Goal: Task Accomplishment & Management: Complete application form

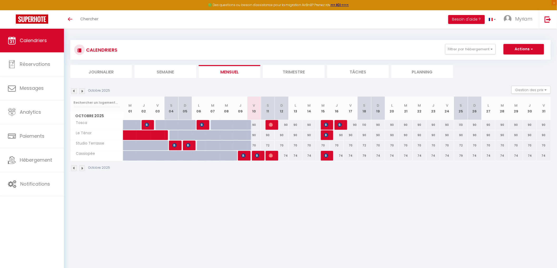
drag, startPoint x: 253, startPoint y: 135, endPoint x: 276, endPoint y: 135, distance: 22.9
click at [276, 135] on tr "Le Ténor 90 90 90 90 90 90 90 90" at bounding box center [311, 135] width 481 height 10
drag, startPoint x: 253, startPoint y: 145, endPoint x: 278, endPoint y: 143, distance: 25.4
click at [278, 143] on tr "Studio Terrasse 70 70 70 72 Lieve Boogmans 64 [PERSON_NAME] 70 70 70 70" at bounding box center [311, 145] width 481 height 10
click at [253, 136] on div "90" at bounding box center [254, 135] width 14 height 10
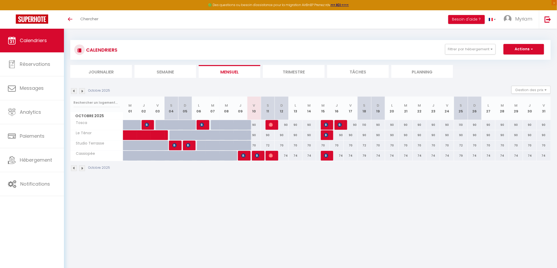
type input "90"
type input "Ven 10 Octobre 2025"
type input "Sam 11 Octobre 2025"
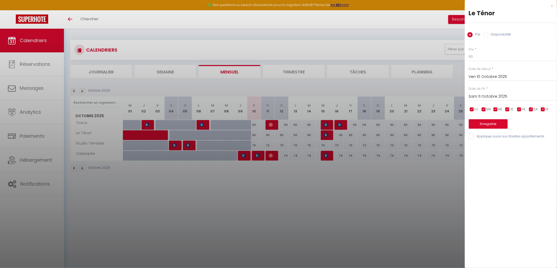
click at [264, 195] on div at bounding box center [278, 134] width 557 height 268
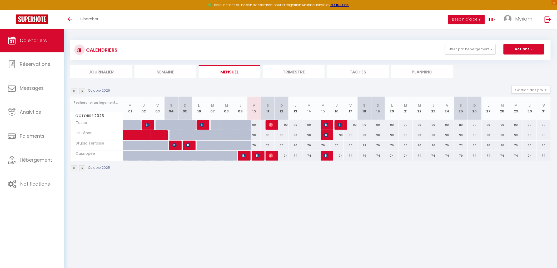
drag, startPoint x: 271, startPoint y: 144, endPoint x: 248, endPoint y: 145, distance: 22.4
click at [248, 145] on tr "Studio Terrasse 70 70 70 72 Lieve Boogmans 64 [PERSON_NAME] 70 70 70 70" at bounding box center [311, 145] width 481 height 10
click at [523, 46] on button "Actions" at bounding box center [524, 49] width 41 height 11
click at [519, 63] on link "Nouvelle réservation" at bounding box center [519, 61] width 46 height 8
select select
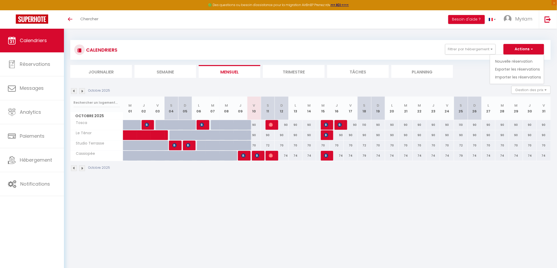
select select
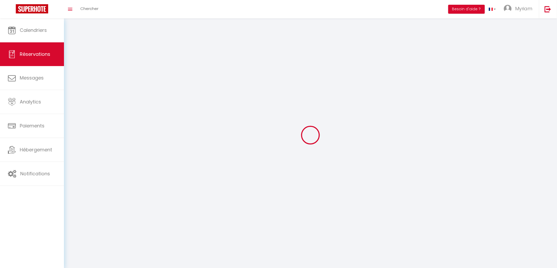
select select
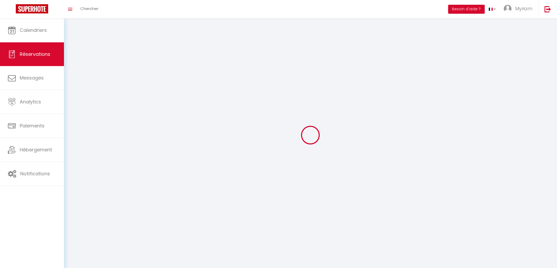
select select
checkbox input "false"
select select
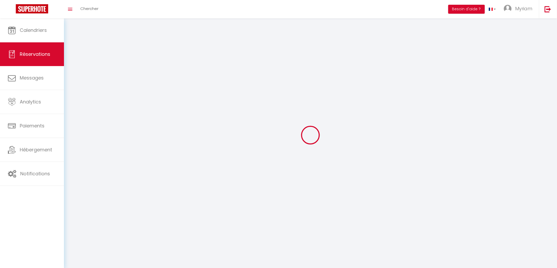
select select
checkbox input "false"
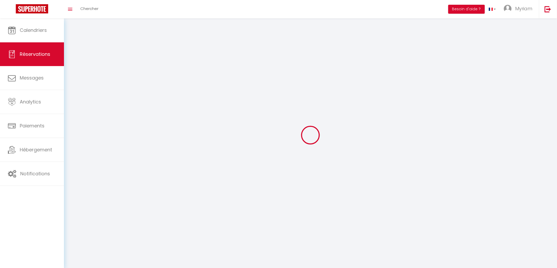
select select
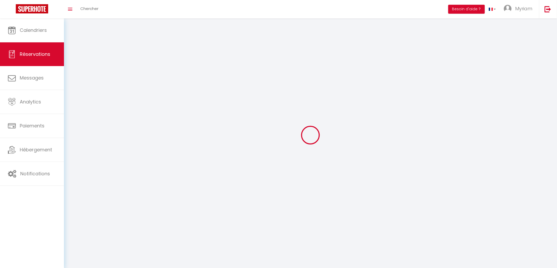
checkbox input "false"
select select
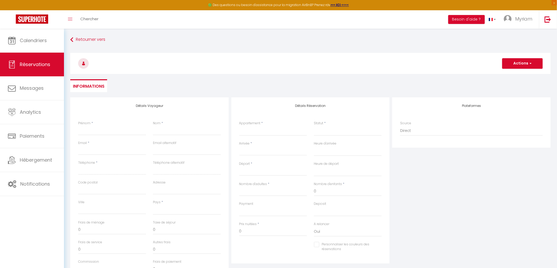
select select
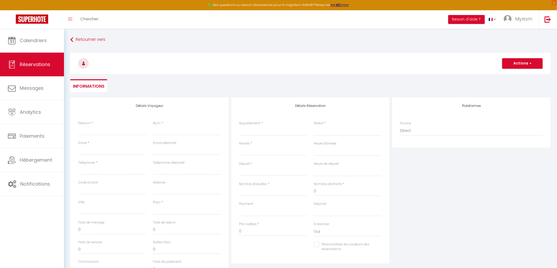
checkbox input "false"
select select
click at [113, 133] on input "Prénom" at bounding box center [112, 130] width 68 height 9
type input "N"
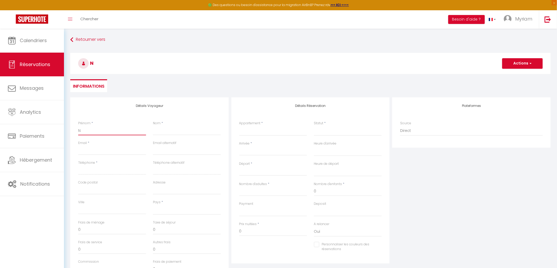
select select
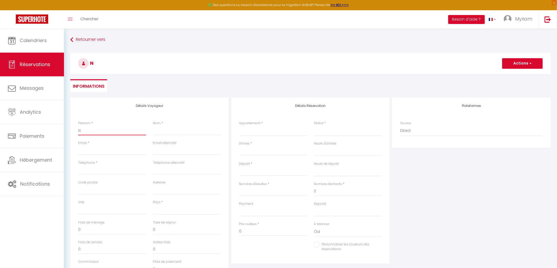
select select
checkbox input "false"
type input "Na"
select select
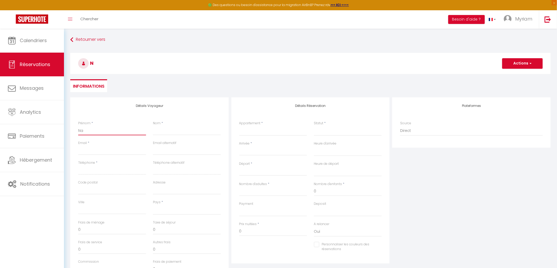
select select
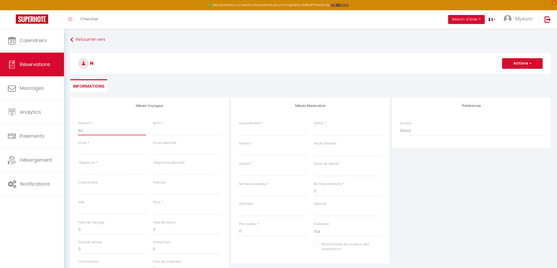
select select
checkbox input "false"
type input "Nat"
select select
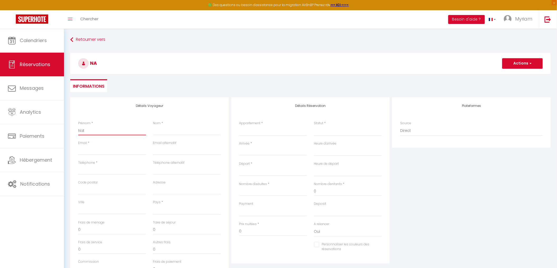
select select
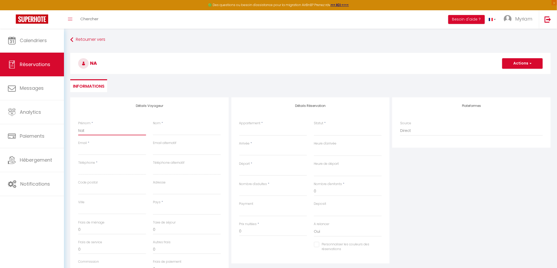
checkbox input "false"
type input "Nath"
select select
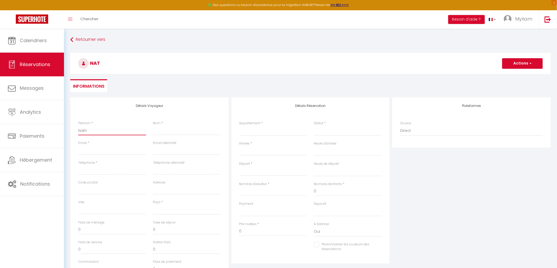
select select
checkbox input "false"
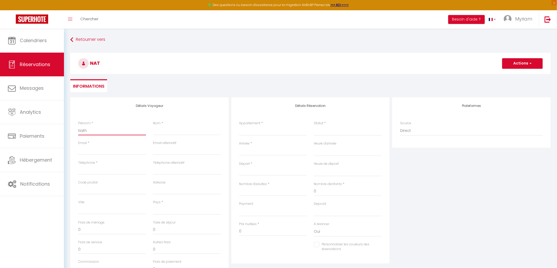
type input "Natha"
select select
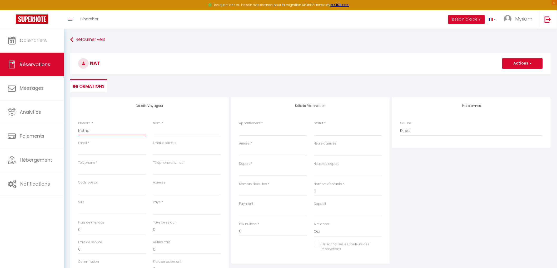
select select
checkbox input "false"
type input "Nathal"
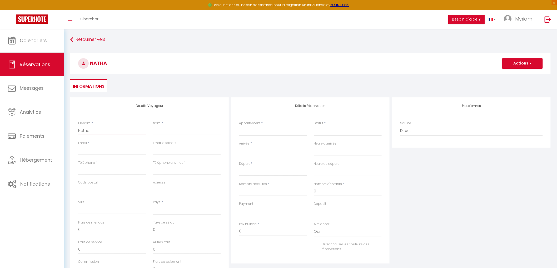
select select
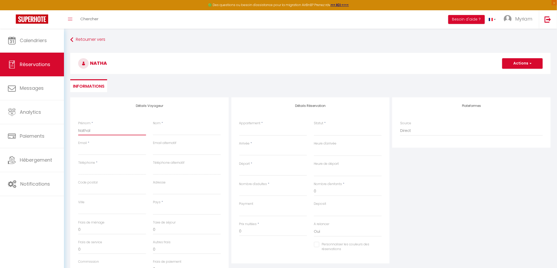
select select
checkbox input "false"
type input "Nathali"
select select
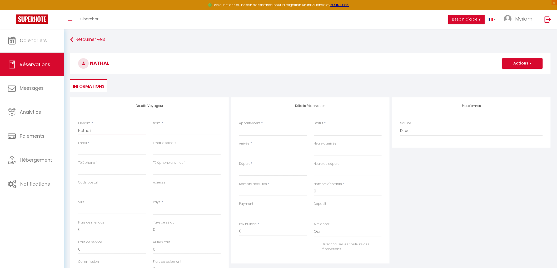
select select
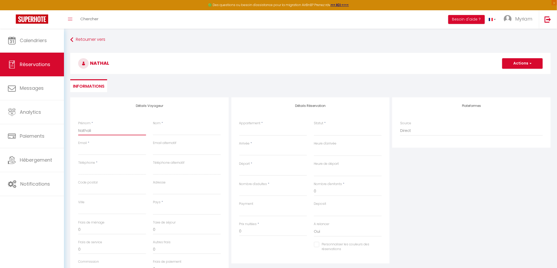
select select
checkbox input "false"
type input "[PERSON_NAME]"
select select
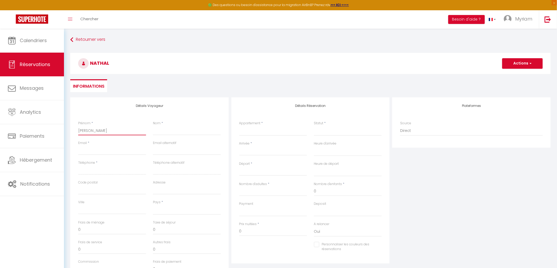
select select
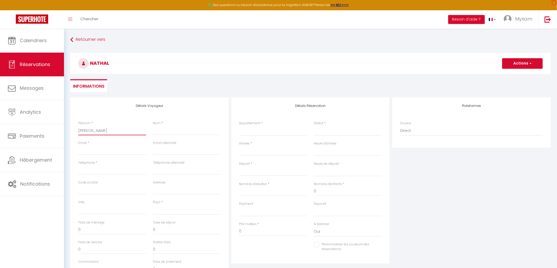
checkbox input "false"
type input "[PERSON_NAME]"
type input "G"
select select
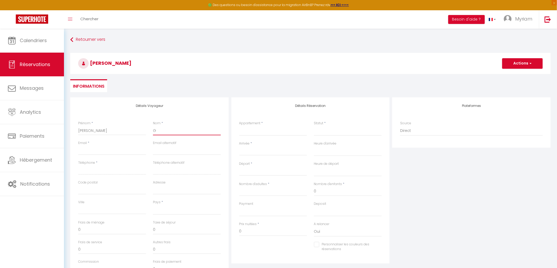
select select
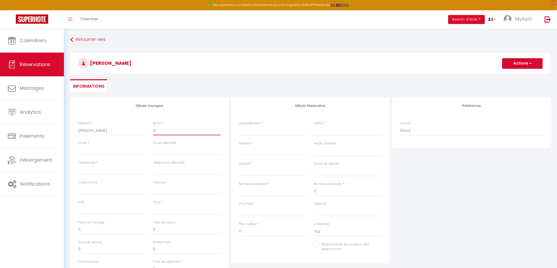
checkbox input "false"
type input "Gu"
select select
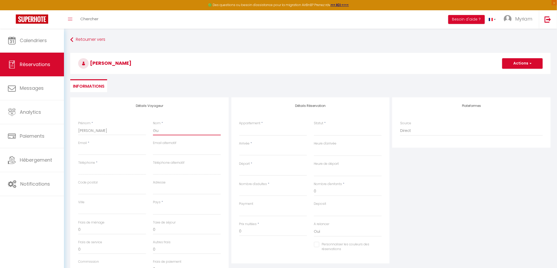
select select
checkbox input "false"
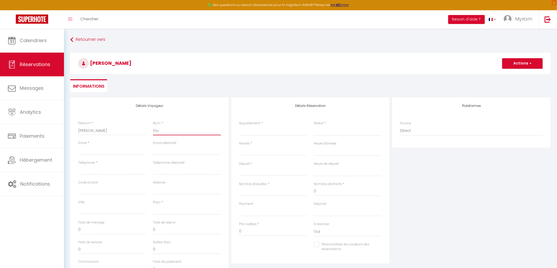
type input "Gui"
select select
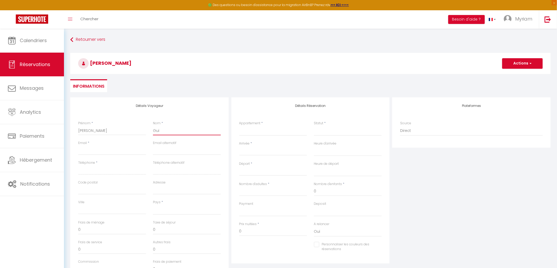
select select
checkbox input "false"
type input "Guil"
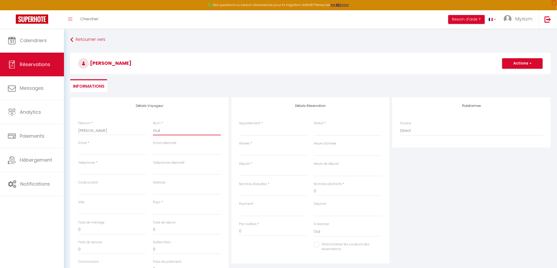
select select
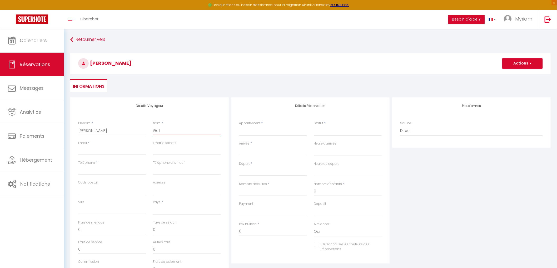
select select
checkbox input "false"
type input "Guill"
select select
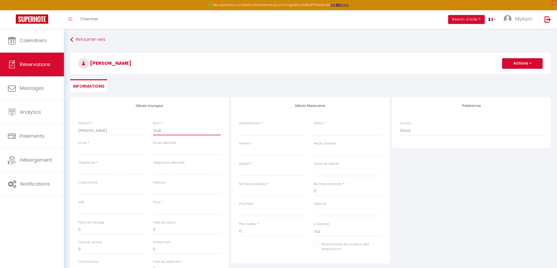
select select
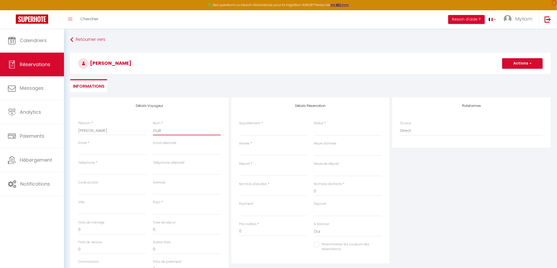
select select
checkbox input "false"
type input "Guille"
select select
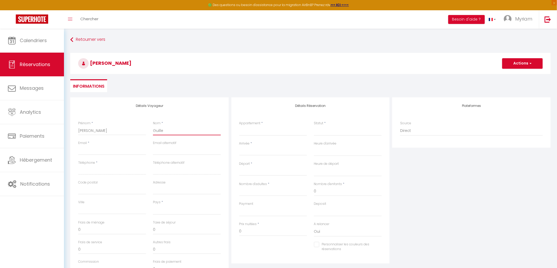
select select
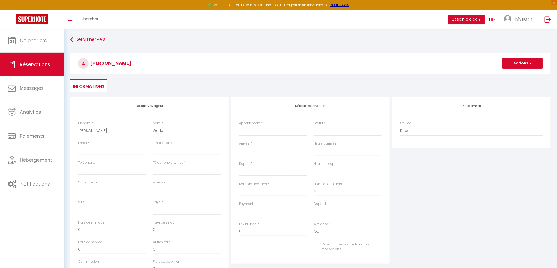
checkbox input "false"
type input "[PERSON_NAME]"
select select
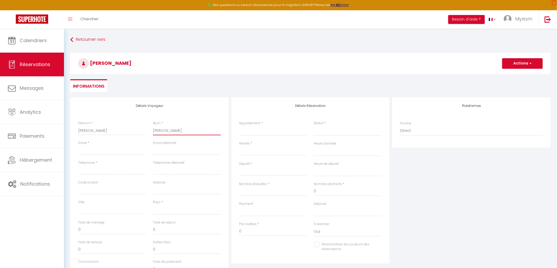
select select
checkbox input "false"
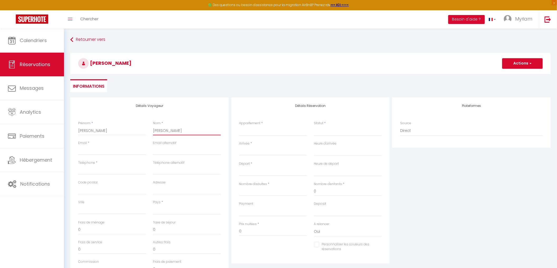
type input "Guillemi"
select select
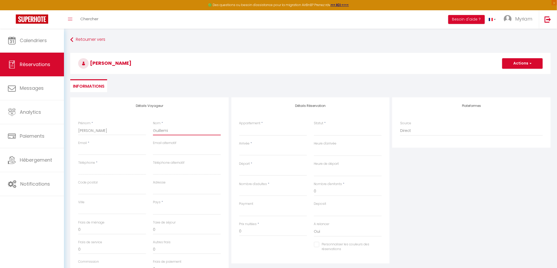
select select
checkbox input "false"
type input "Guillemin"
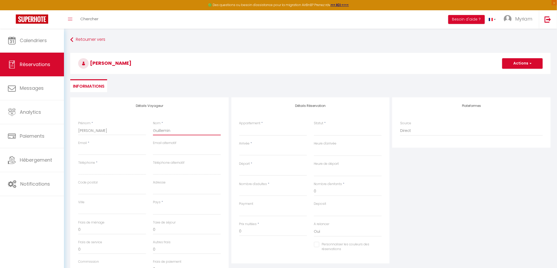
select select
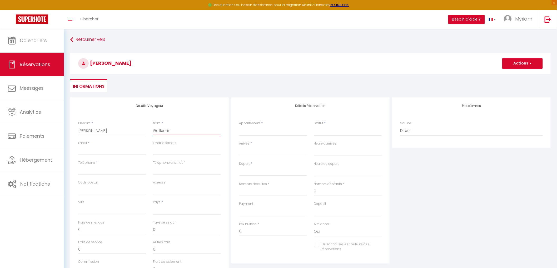
select select
checkbox input "false"
type input "Guillemin"
click at [93, 149] on input "Email client" at bounding box center [112, 150] width 68 height 9
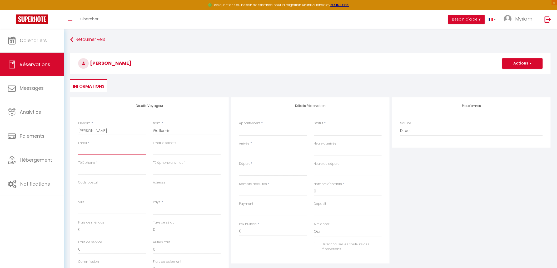
type input "g"
select select
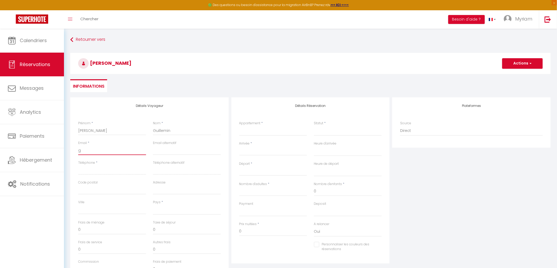
select select
click at [96, 172] on input "Téléphone" at bounding box center [112, 169] width 68 height 9
click at [165, 210] on select "[GEOGRAPHIC_DATA] [GEOGRAPHIC_DATA] [GEOGRAPHIC_DATA] [GEOGRAPHIC_DATA] [GEOGRA…" at bounding box center [187, 210] width 68 height 10
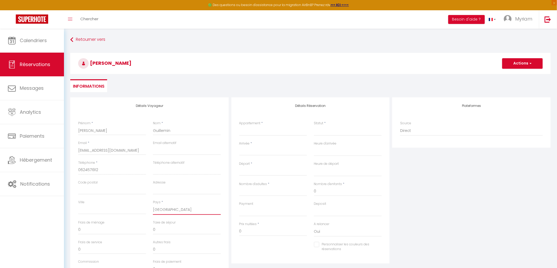
click at [153, 205] on select "[GEOGRAPHIC_DATA] [GEOGRAPHIC_DATA] [GEOGRAPHIC_DATA] [GEOGRAPHIC_DATA] [GEOGRA…" at bounding box center [187, 210] width 68 height 10
click at [255, 131] on select "Tosca Le Ténor Studio Terrasse Cassiopée" at bounding box center [273, 131] width 68 height 10
click at [239, 126] on select "Tosca Le Ténor Studio Terrasse Cassiopée" at bounding box center [273, 131] width 68 height 10
click at [342, 130] on select "Confirmé Non Confirmé [PERSON_NAME] par le voyageur No Show Request" at bounding box center [348, 131] width 68 height 10
click at [340, 135] on select "Confirmé Non Confirmé [PERSON_NAME] par le voyageur No Show Request" at bounding box center [348, 131] width 68 height 10
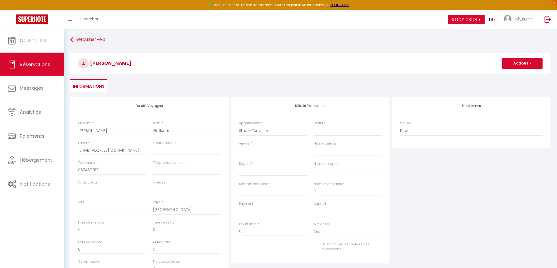
click at [339, 136] on div "Statut * Confirmé Non Confirmé Annulé Annulé par le voyageur No Show Request" at bounding box center [348, 131] width 75 height 20
click at [339, 134] on select "Confirmé Non Confirmé [PERSON_NAME] par le voyageur No Show Request" at bounding box center [348, 131] width 68 height 10
click at [314, 126] on select "Confirmé Non Confirmé [PERSON_NAME] par le voyageur No Show Request" at bounding box center [348, 131] width 68 height 10
click at [280, 150] on input "Arrivée" at bounding box center [273, 151] width 68 height 7
click at [303, 191] on span "10" at bounding box center [301, 192] width 11 height 11
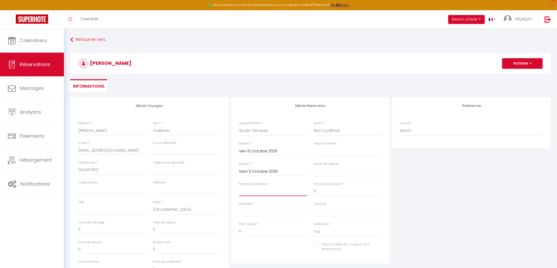
click at [300, 192] on input "Nombre d'adultes" at bounding box center [273, 191] width 68 height 9
click at [278, 175] on input "Sam 11 Octobre 2025" at bounding box center [273, 171] width 68 height 7
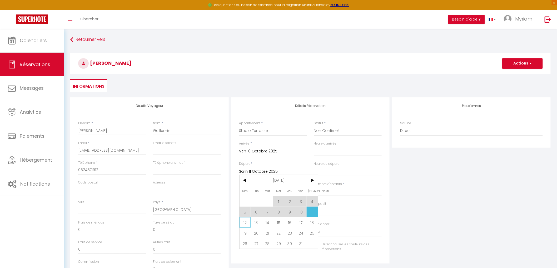
click at [244, 220] on span "12" at bounding box center [245, 222] width 11 height 11
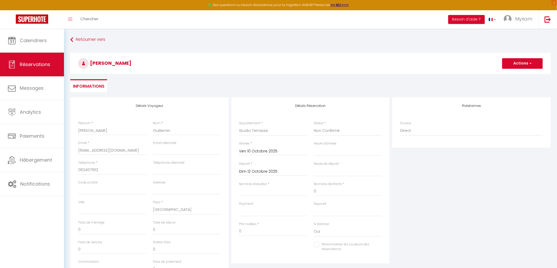
click at [246, 219] on div "Payment OK KO" at bounding box center [273, 212] width 75 height 20
click at [331, 191] on input "0" at bounding box center [348, 191] width 68 height 9
click at [288, 192] on input "Nombre d'adultes" at bounding box center [273, 191] width 68 height 9
drag, startPoint x: 251, startPoint y: 192, endPoint x: 239, endPoint y: 195, distance: 12.3
click at [239, 195] on input "2" at bounding box center [273, 191] width 68 height 9
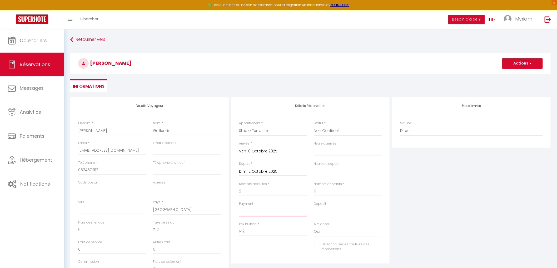
click at [254, 212] on select "OK KO" at bounding box center [273, 212] width 68 height 10
click at [239, 207] on select "OK KO" at bounding box center [273, 212] width 68 height 10
click at [262, 190] on input "2" at bounding box center [273, 191] width 68 height 9
click at [261, 190] on input "2" at bounding box center [273, 191] width 68 height 9
click at [260, 194] on input "2" at bounding box center [273, 191] width 68 height 9
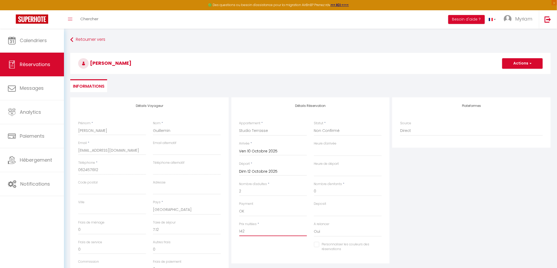
click at [258, 229] on input "142" at bounding box center [273, 231] width 68 height 9
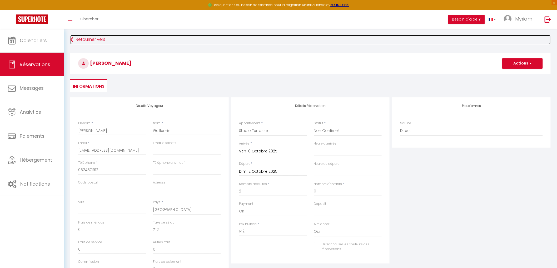
click at [72, 40] on icon at bounding box center [71, 39] width 3 height 9
